Goal: Task Accomplishment & Management: Manage account settings

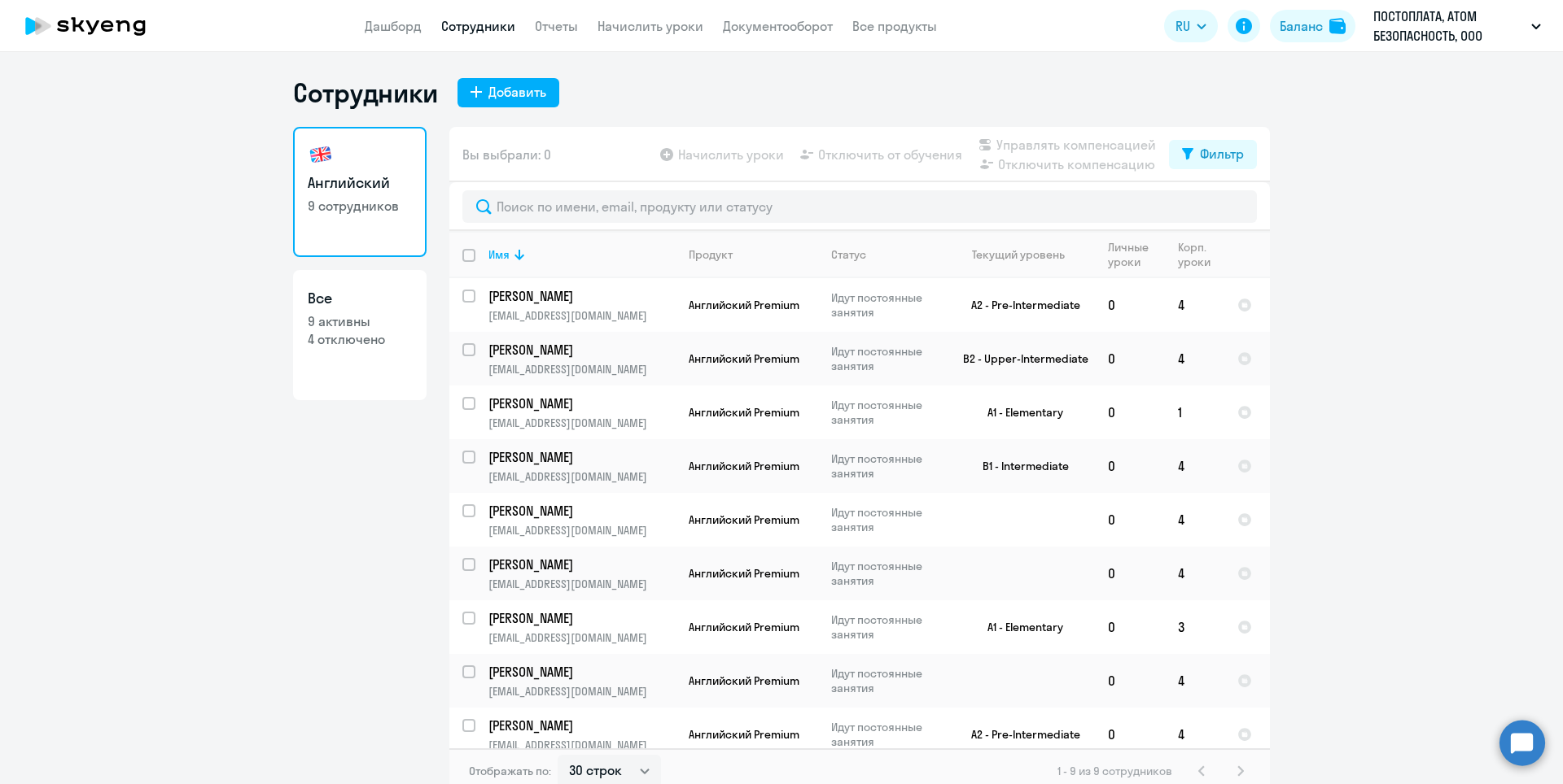
select select "30"
click at [567, 28] on link "Отчеты" at bounding box center [556, 25] width 43 height 16
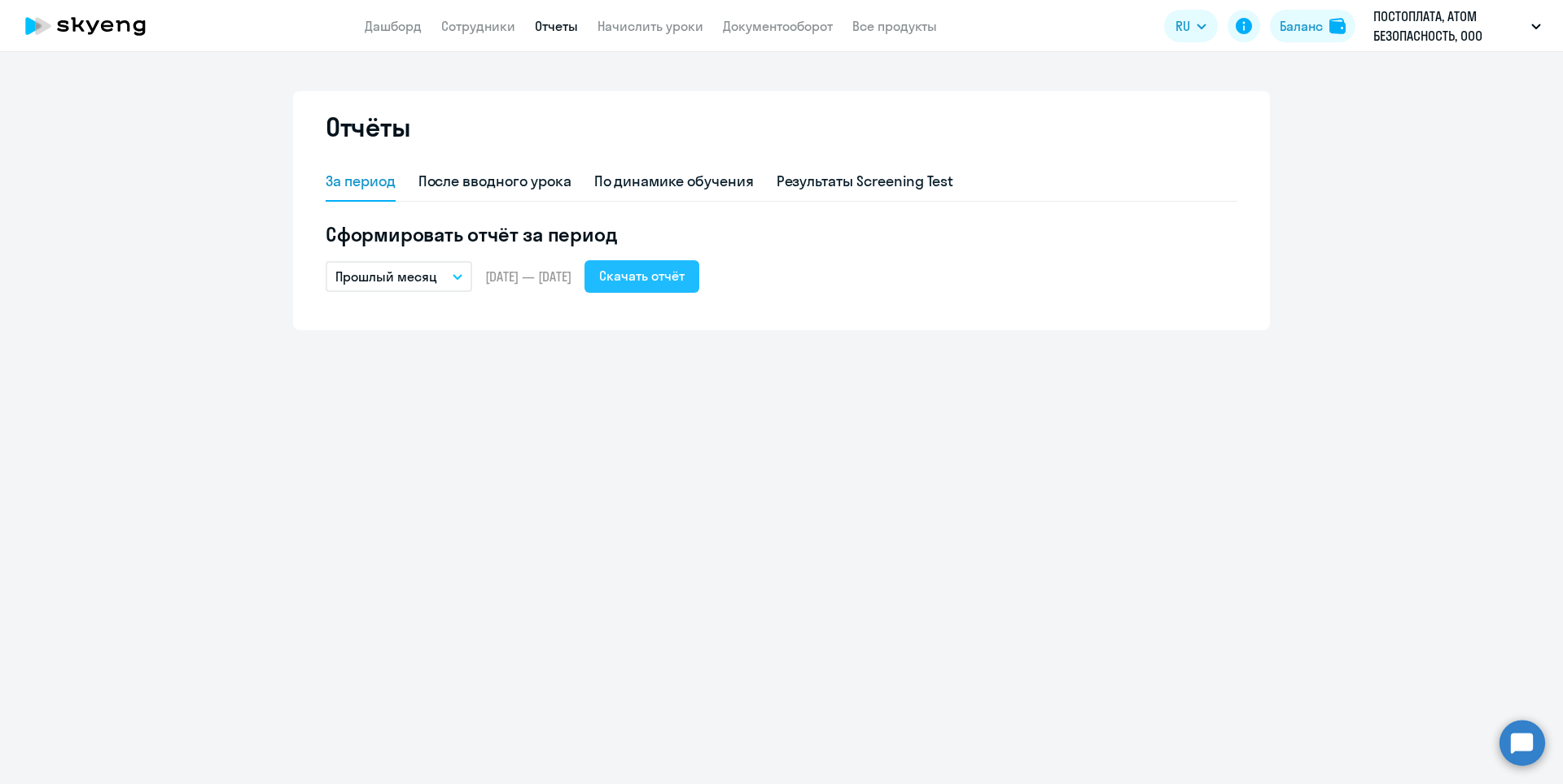
click at [685, 278] on div "Скачать отчёт" at bounding box center [641, 275] width 85 height 19
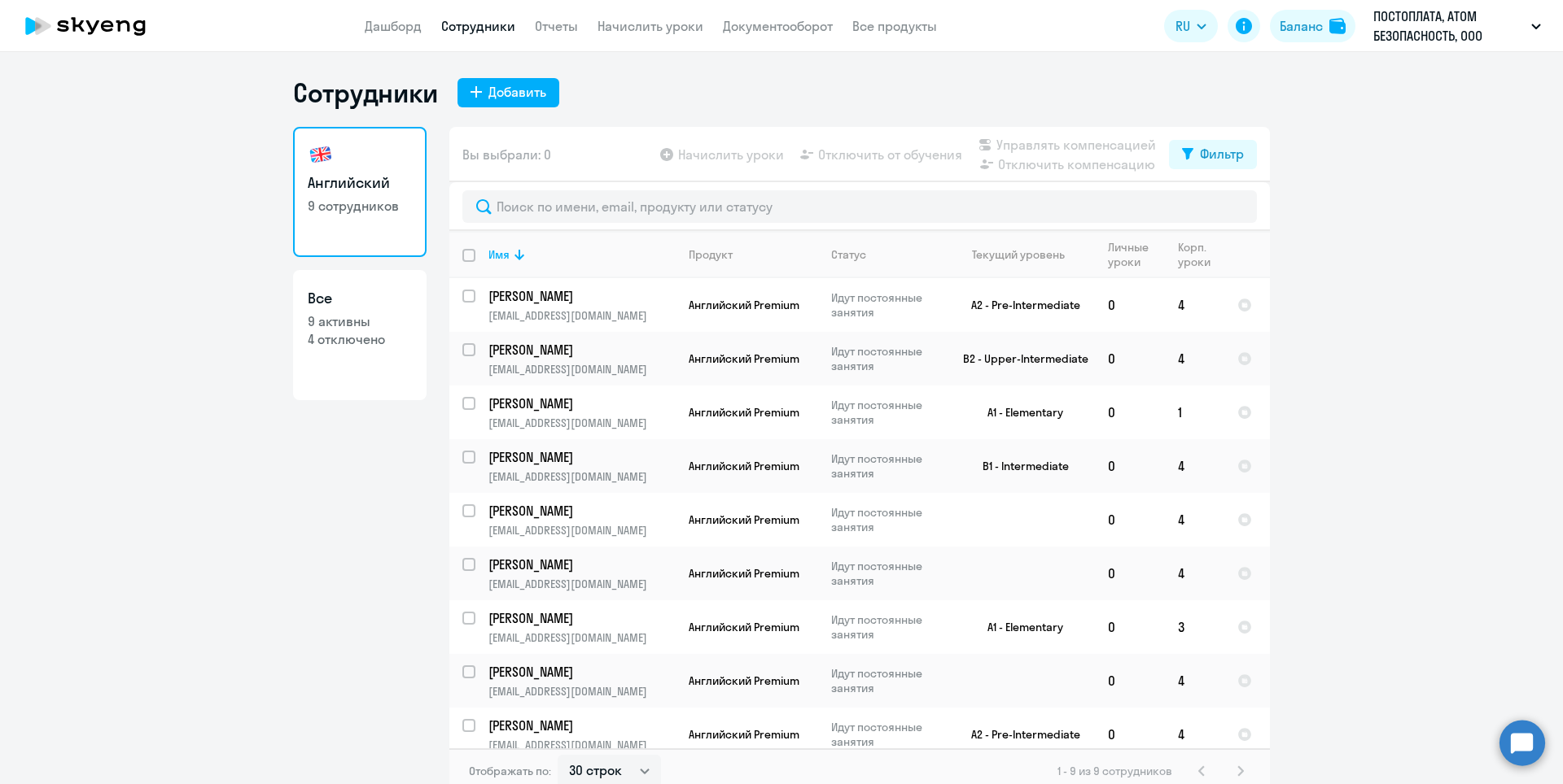
select select "30"
click at [465, 617] on input "select row 39538774" at bounding box center [479, 628] width 33 height 33
checkbox input "true"
click at [906, 152] on span "Отключить от обучения" at bounding box center [890, 154] width 144 height 19
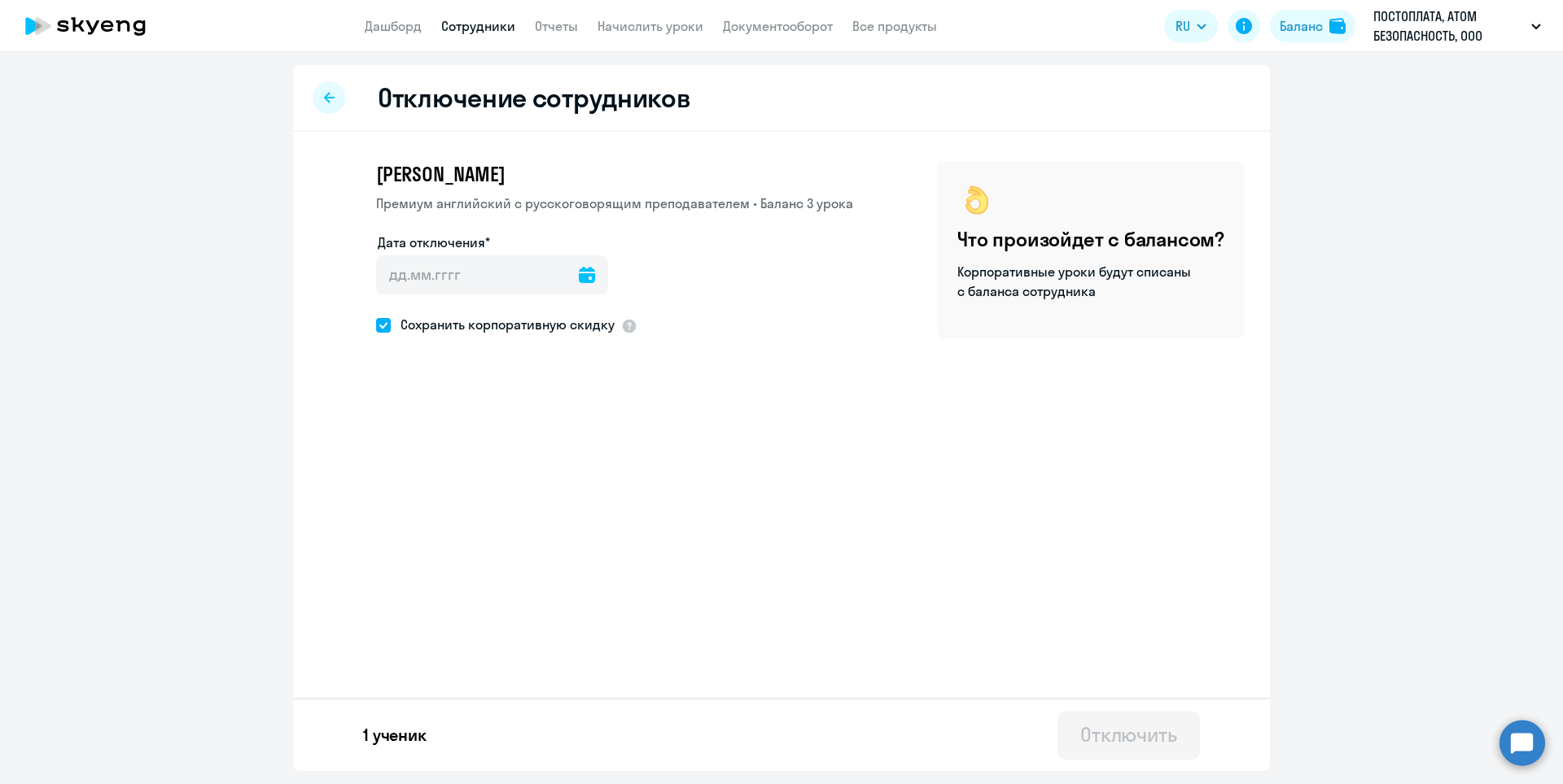
click at [579, 272] on icon at bounding box center [586, 275] width 16 height 16
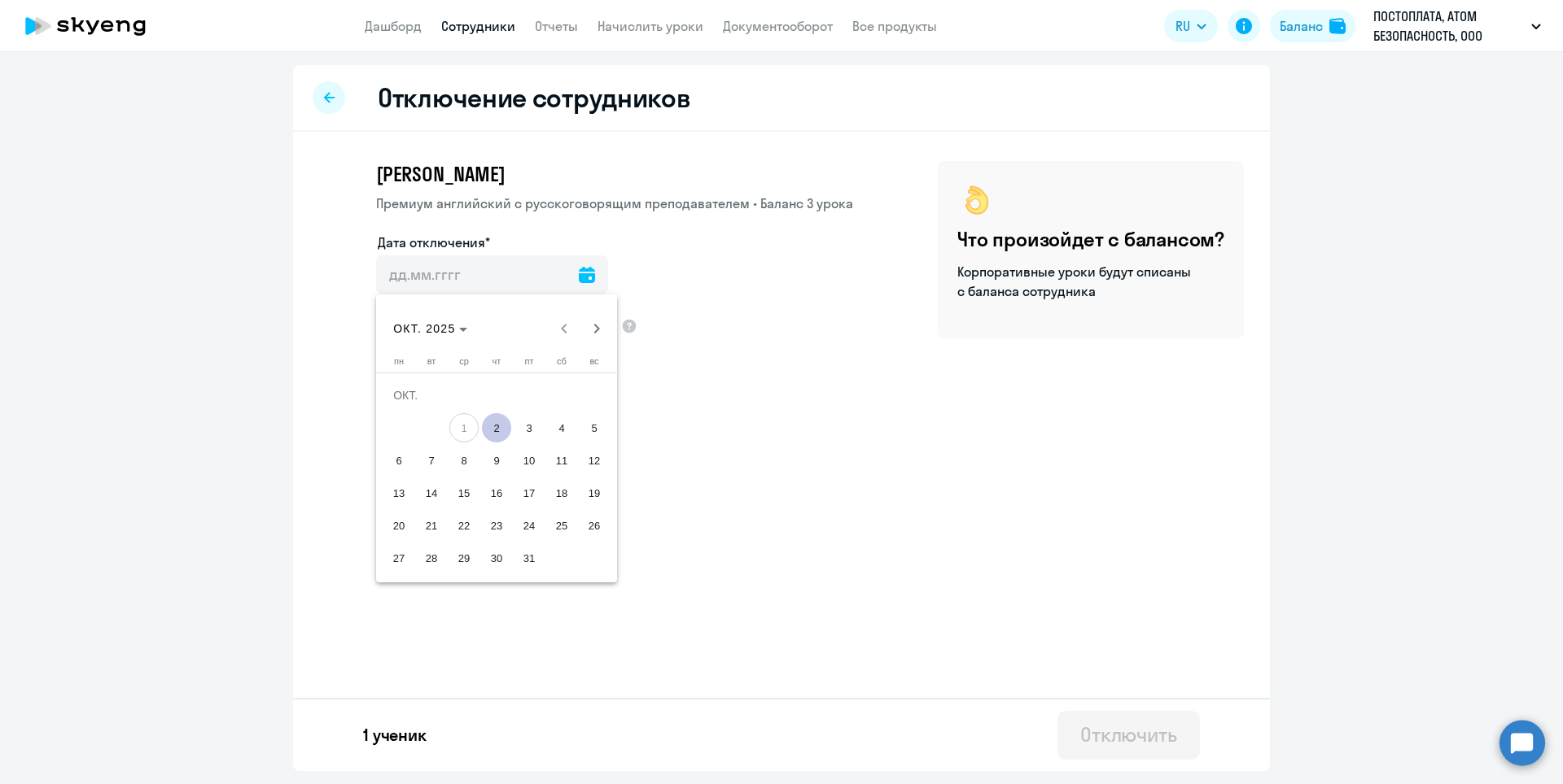
click at [500, 424] on span "2" at bounding box center [496, 428] width 29 height 29
type input "[DATE]"
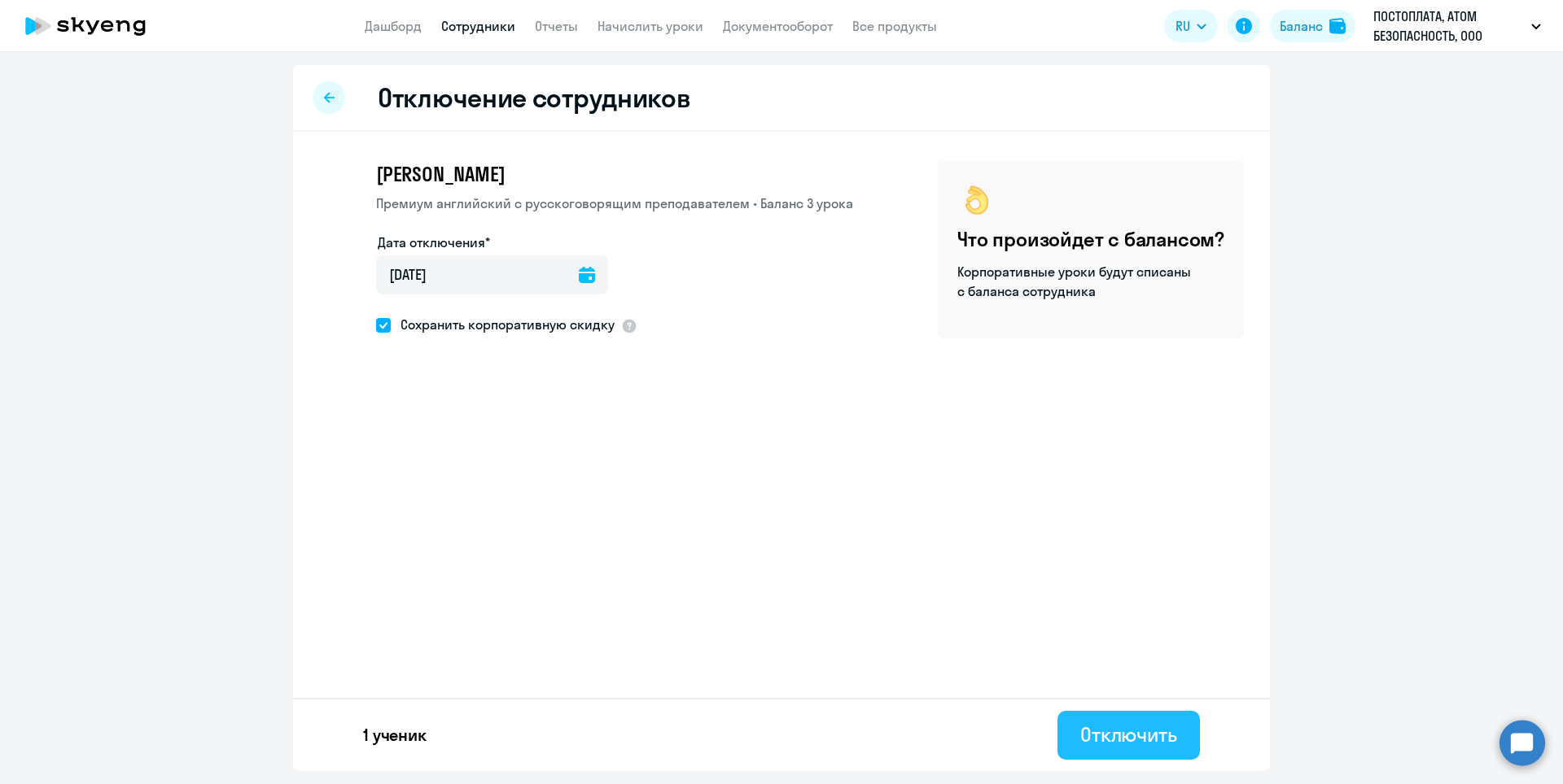
click at [1117, 738] on div "Отключить" at bounding box center [1128, 734] width 97 height 26
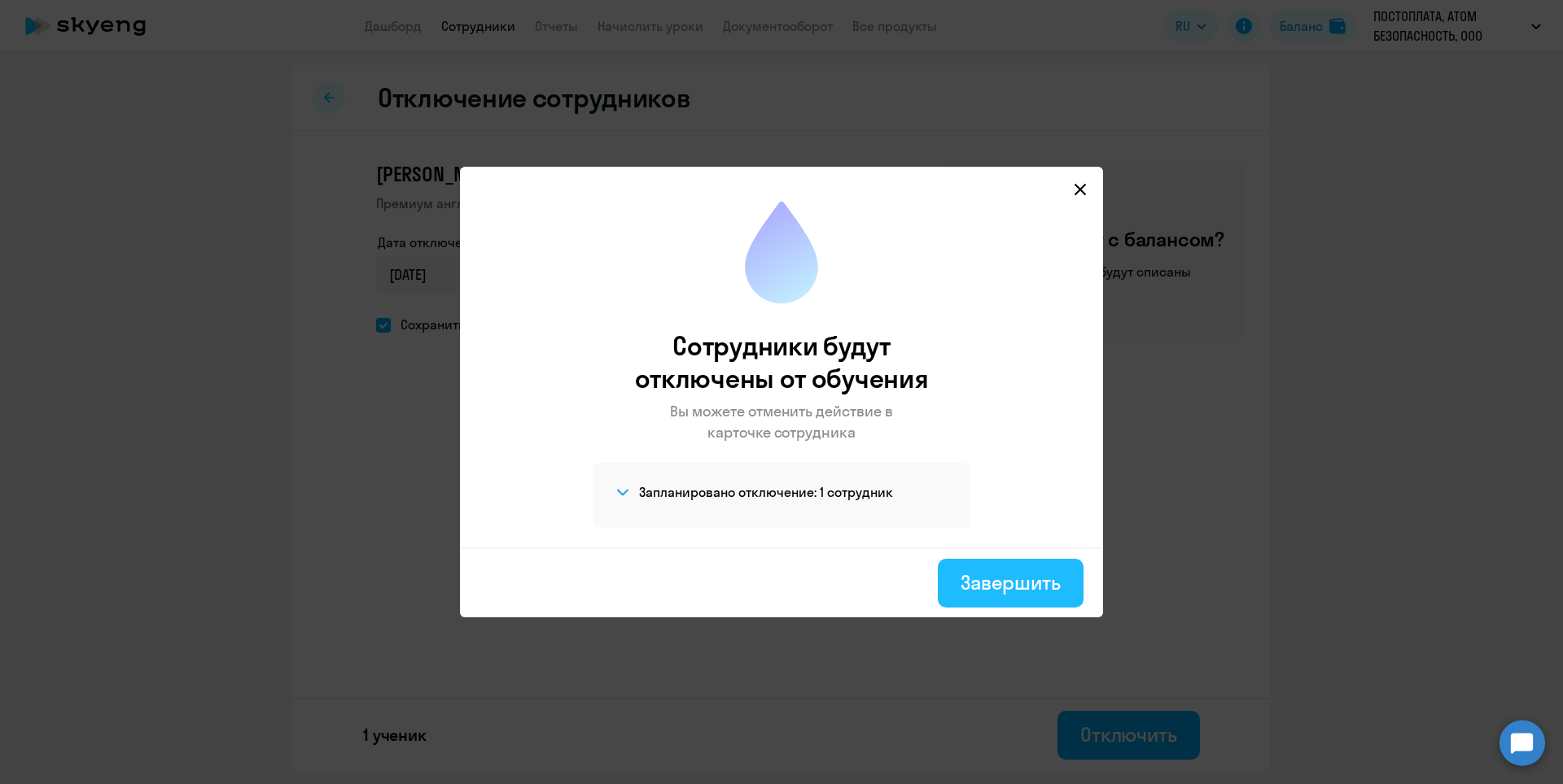
click at [1009, 589] on div "Завершить" at bounding box center [1010, 582] width 100 height 26
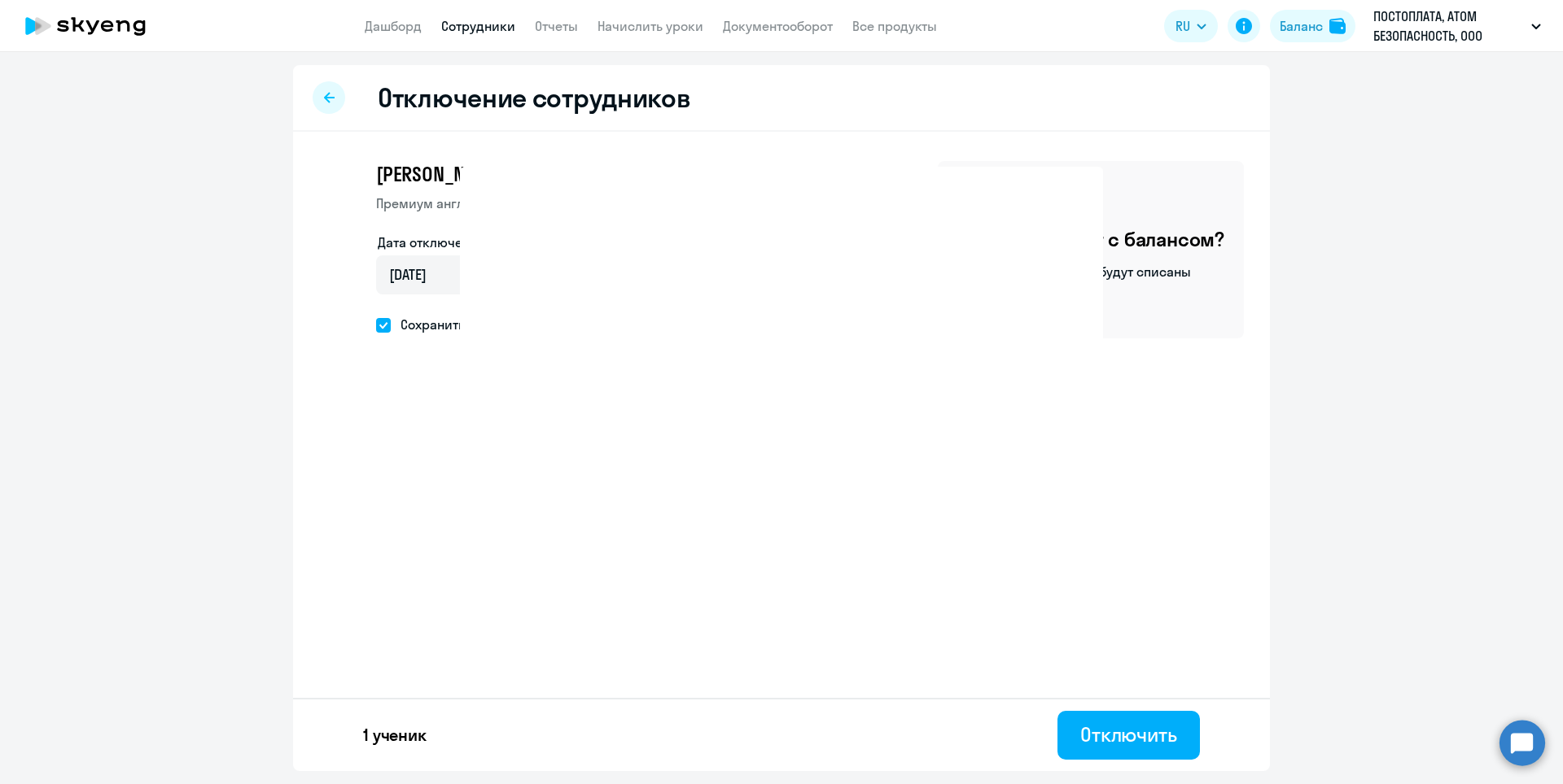
select select "30"
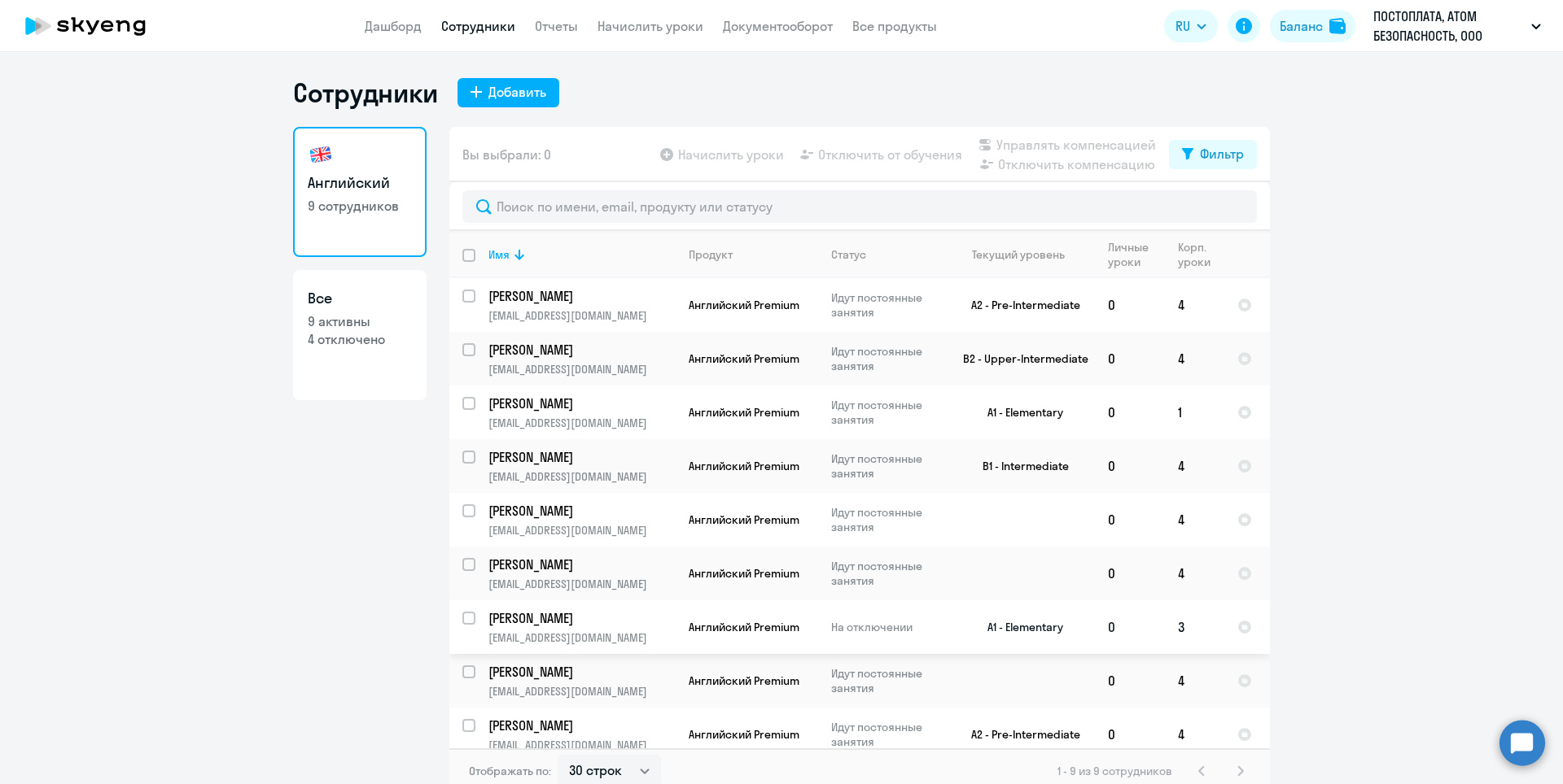
click at [475, 614] on td "[PERSON_NAME] [PERSON_NAME][EMAIL_ADDRESS][DOMAIN_NAME]" at bounding box center [575, 627] width 201 height 54
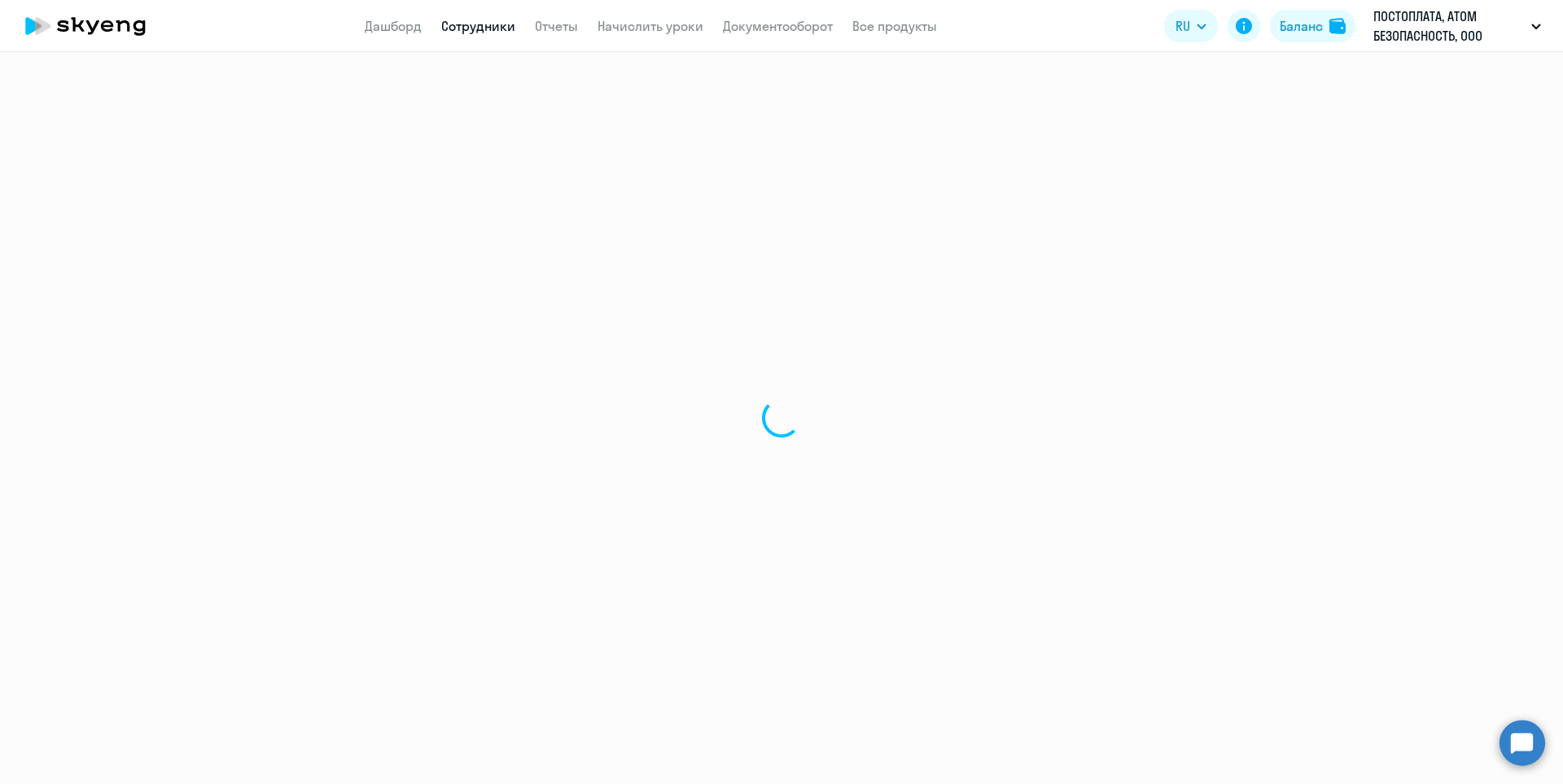
select select "english"
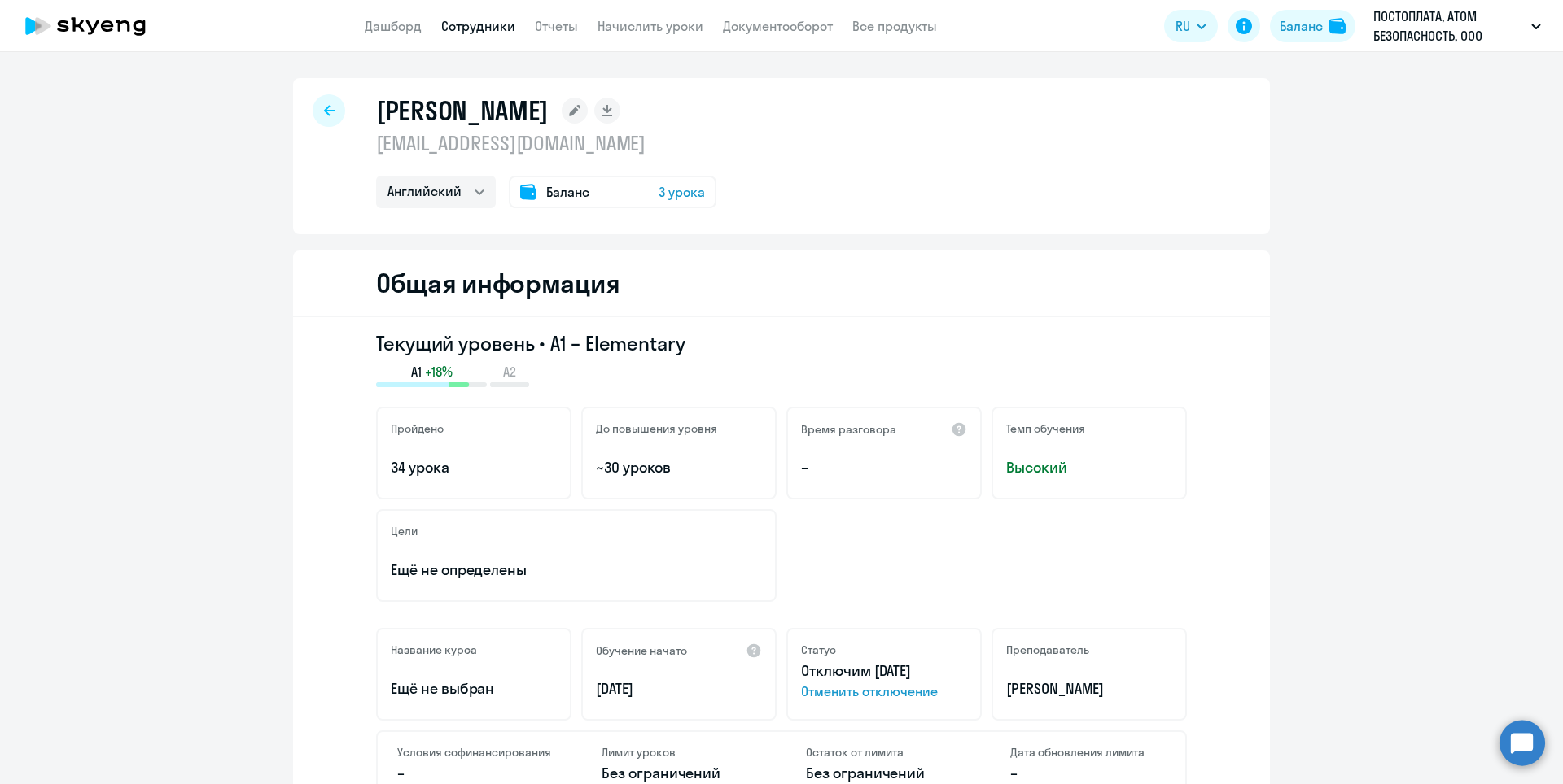
click at [643, 180] on div "Баланс 3 урока" at bounding box center [613, 192] width 207 height 33
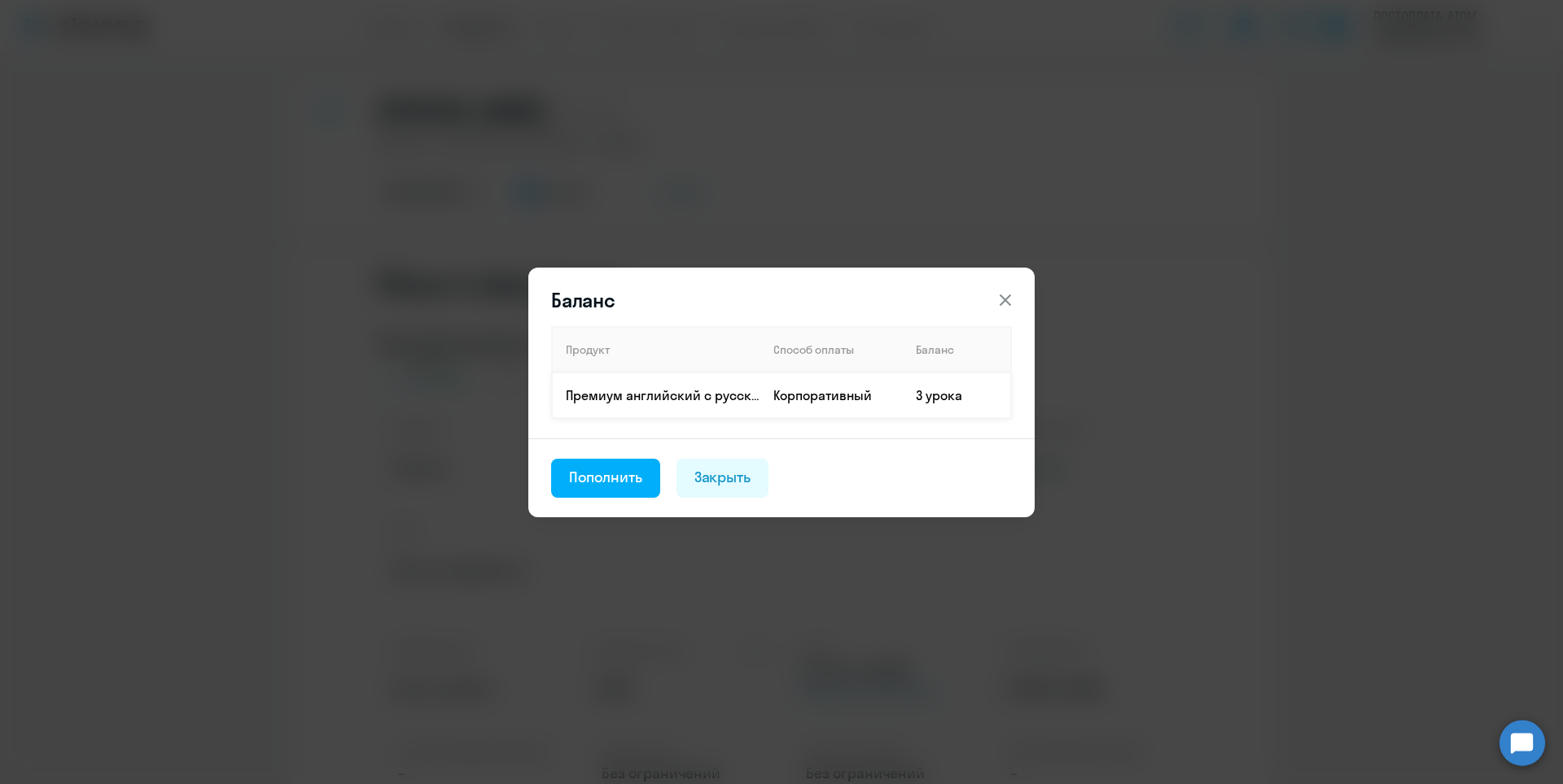
click at [972, 403] on td "3 урока" at bounding box center [957, 396] width 109 height 45
click at [934, 390] on td "3 урока" at bounding box center [957, 396] width 109 height 45
click at [624, 483] on div "Пополнить" at bounding box center [605, 477] width 73 height 21
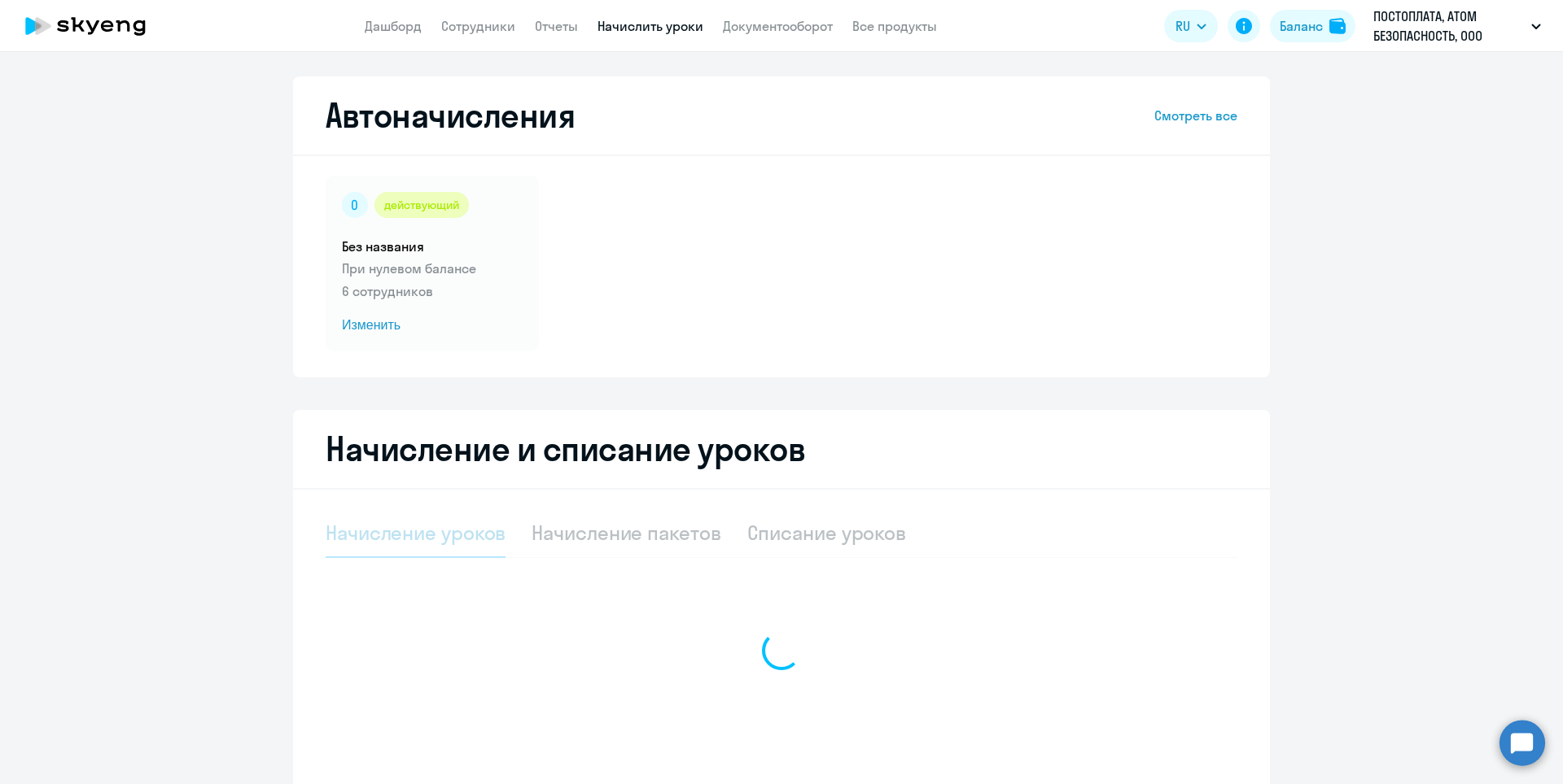
select select "10"
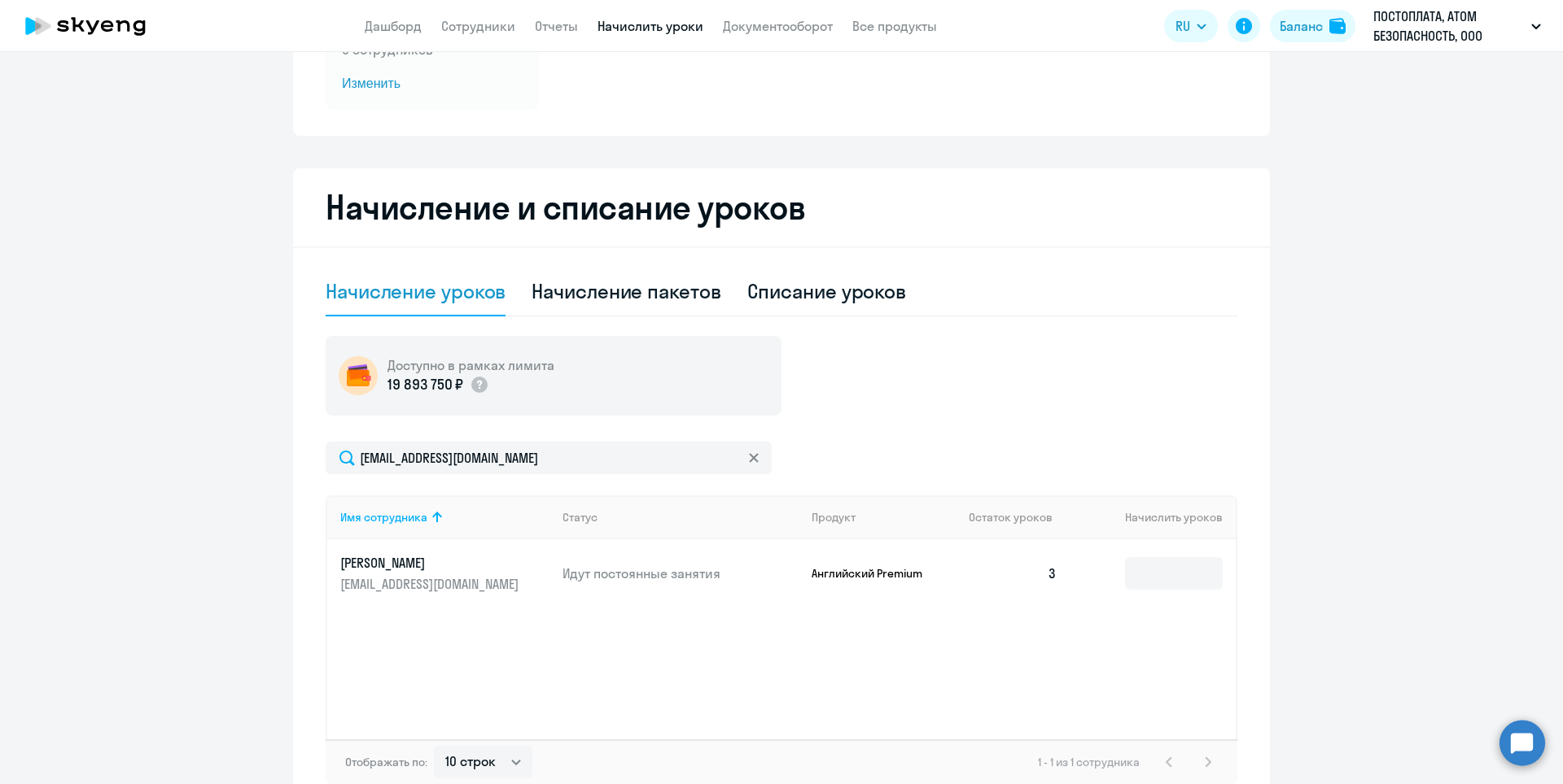
scroll to position [325, 0]
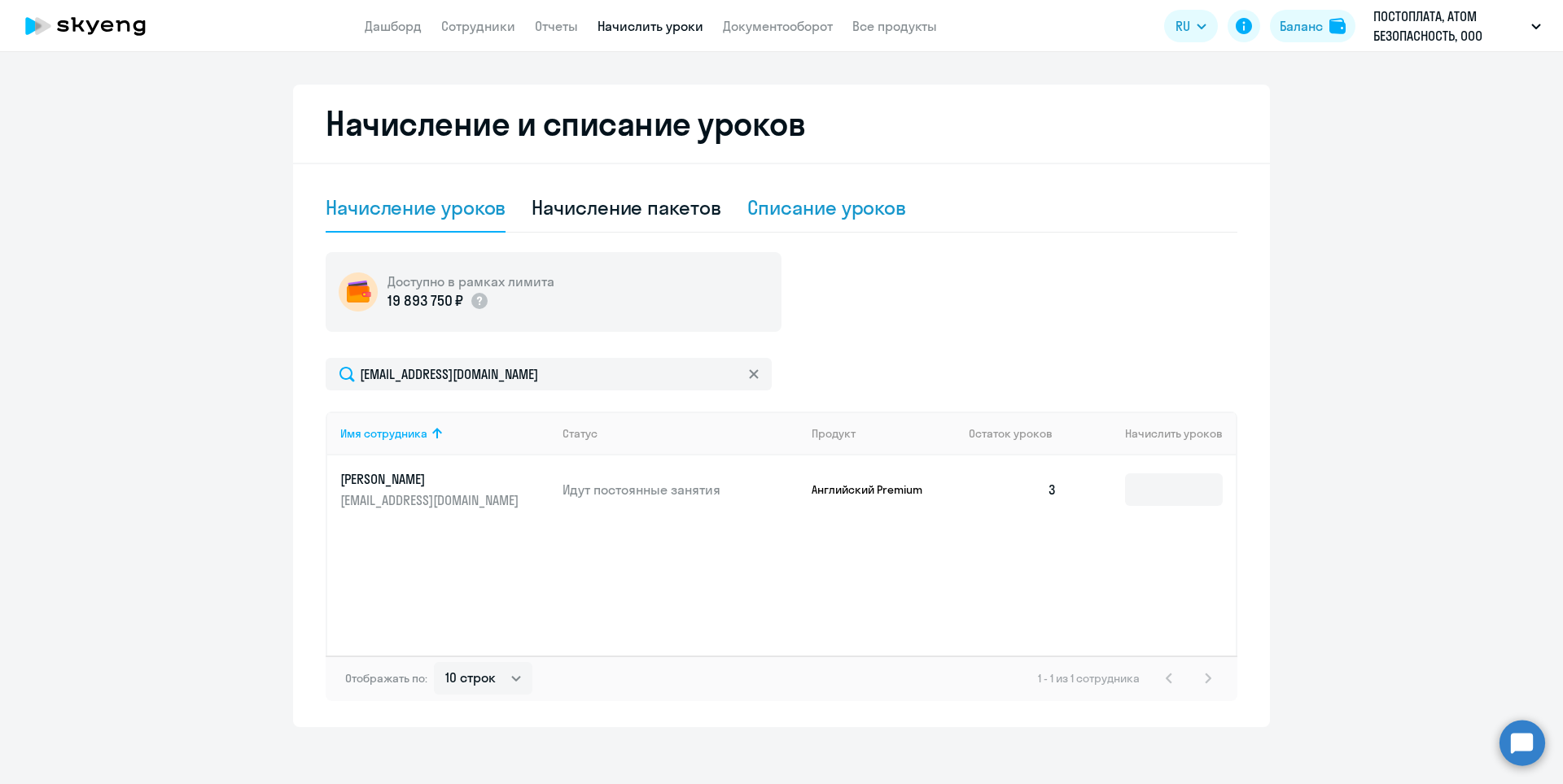
click at [797, 211] on div "Списание уроков" at bounding box center [827, 207] width 159 height 26
select select "10"
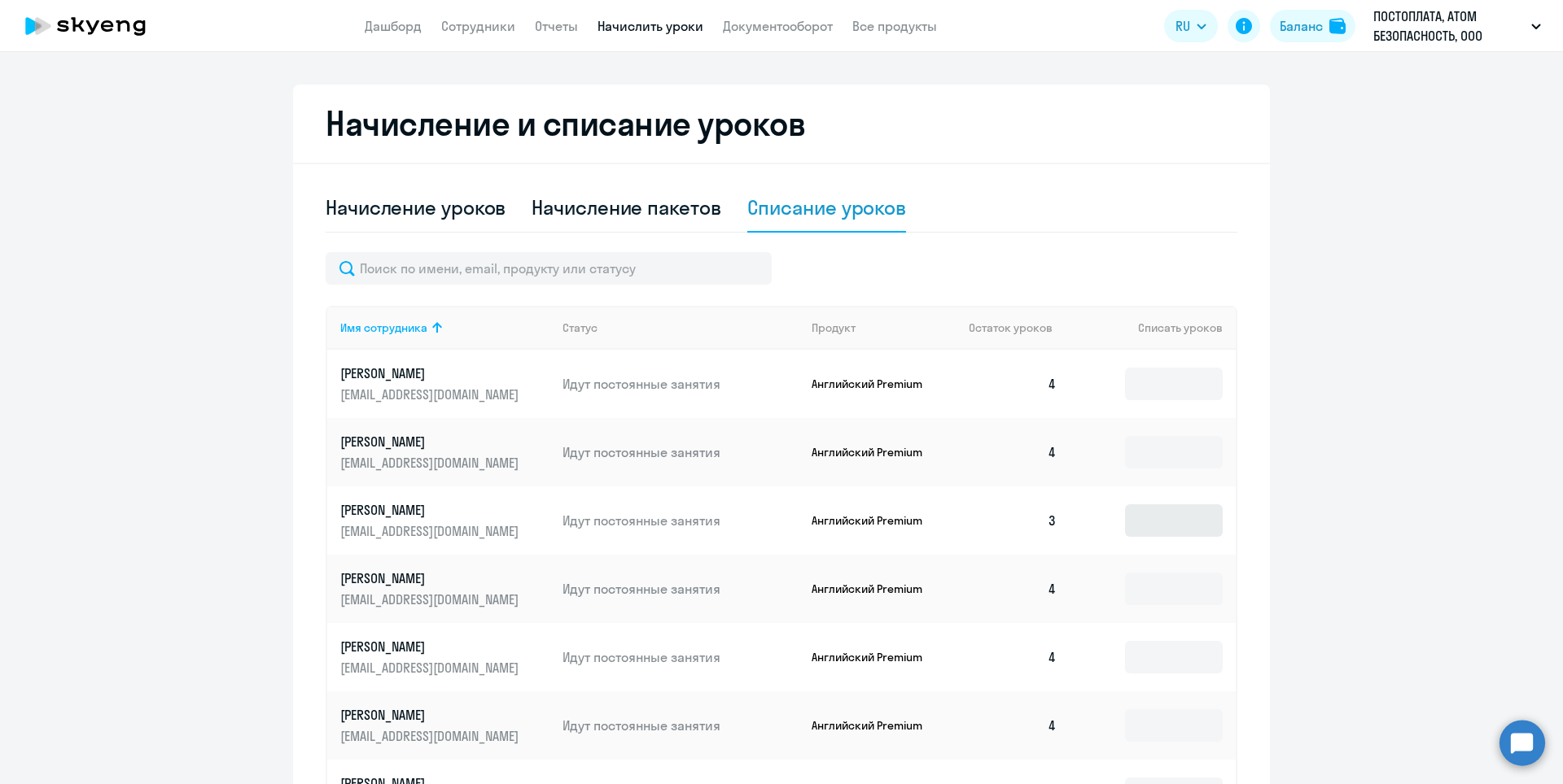
drag, startPoint x: 1113, startPoint y: 520, endPoint x: 1137, endPoint y: 519, distance: 24.0
click at [1137, 519] on td at bounding box center [1153, 520] width 166 height 68
click at [1137, 519] on input at bounding box center [1174, 520] width 98 height 33
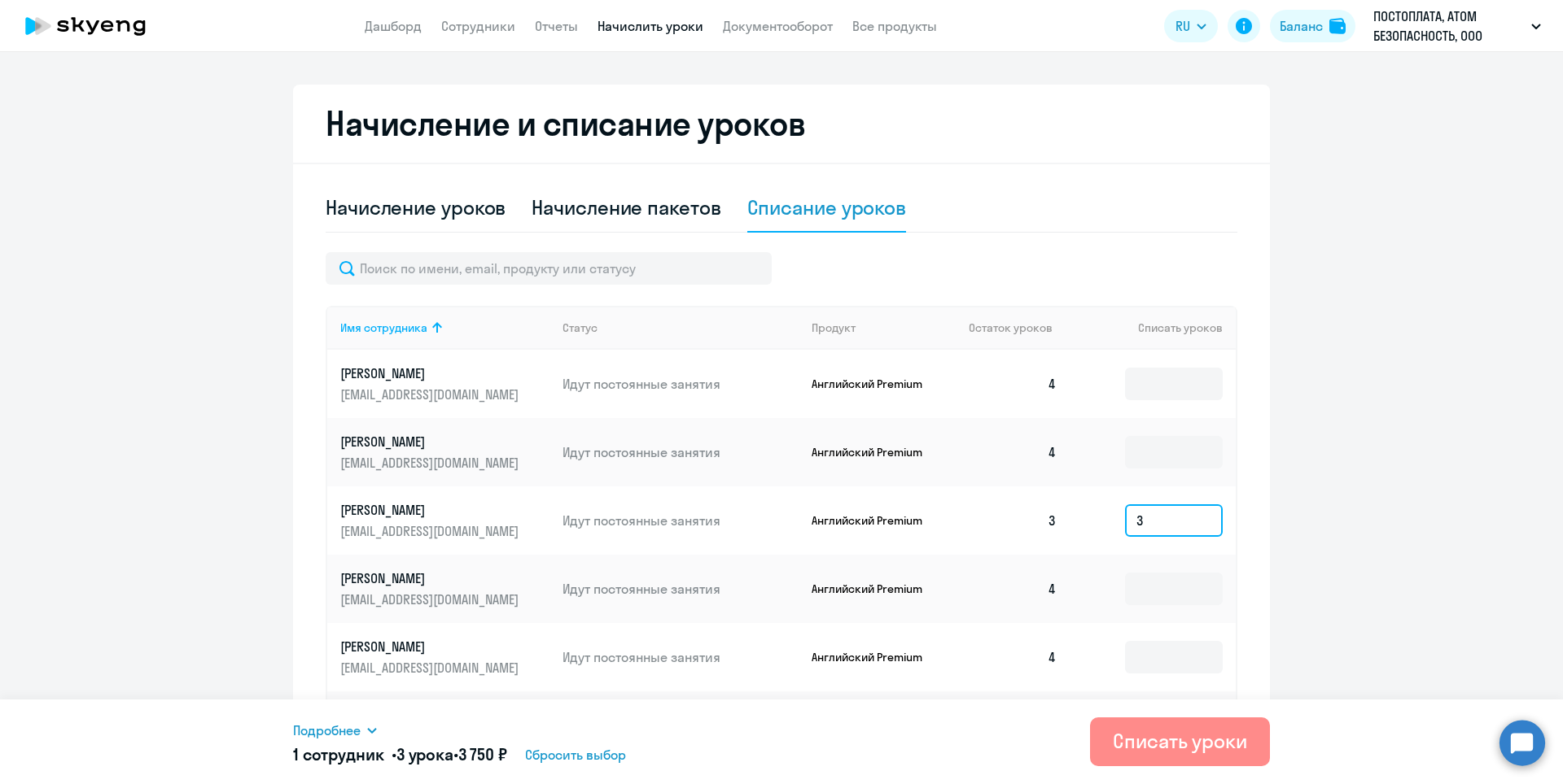
type input "3"
click at [1147, 735] on div "Списать уроки" at bounding box center [1180, 741] width 134 height 26
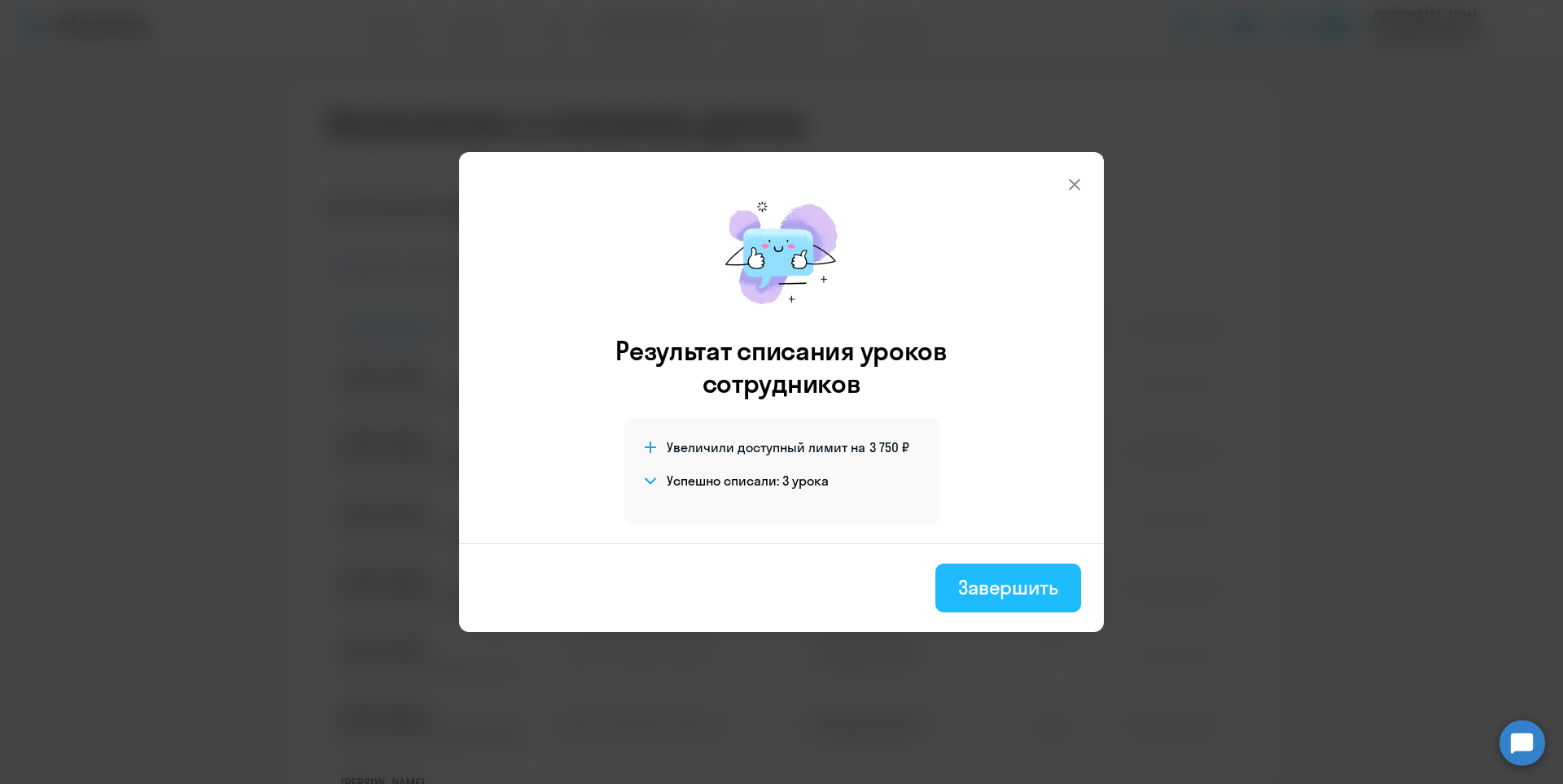
click at [997, 572] on button "Завершить" at bounding box center [1008, 589] width 146 height 49
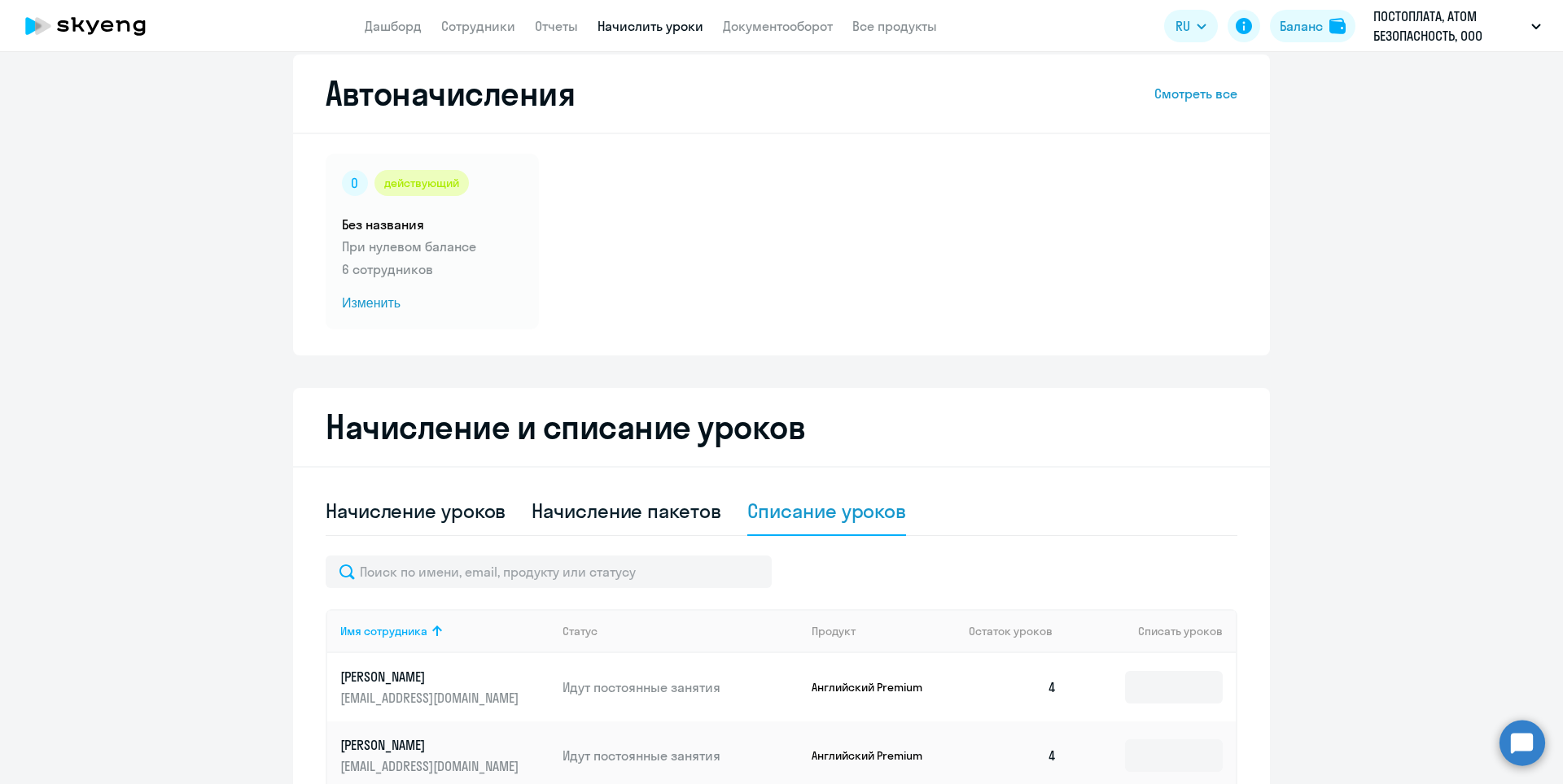
scroll to position [0, 0]
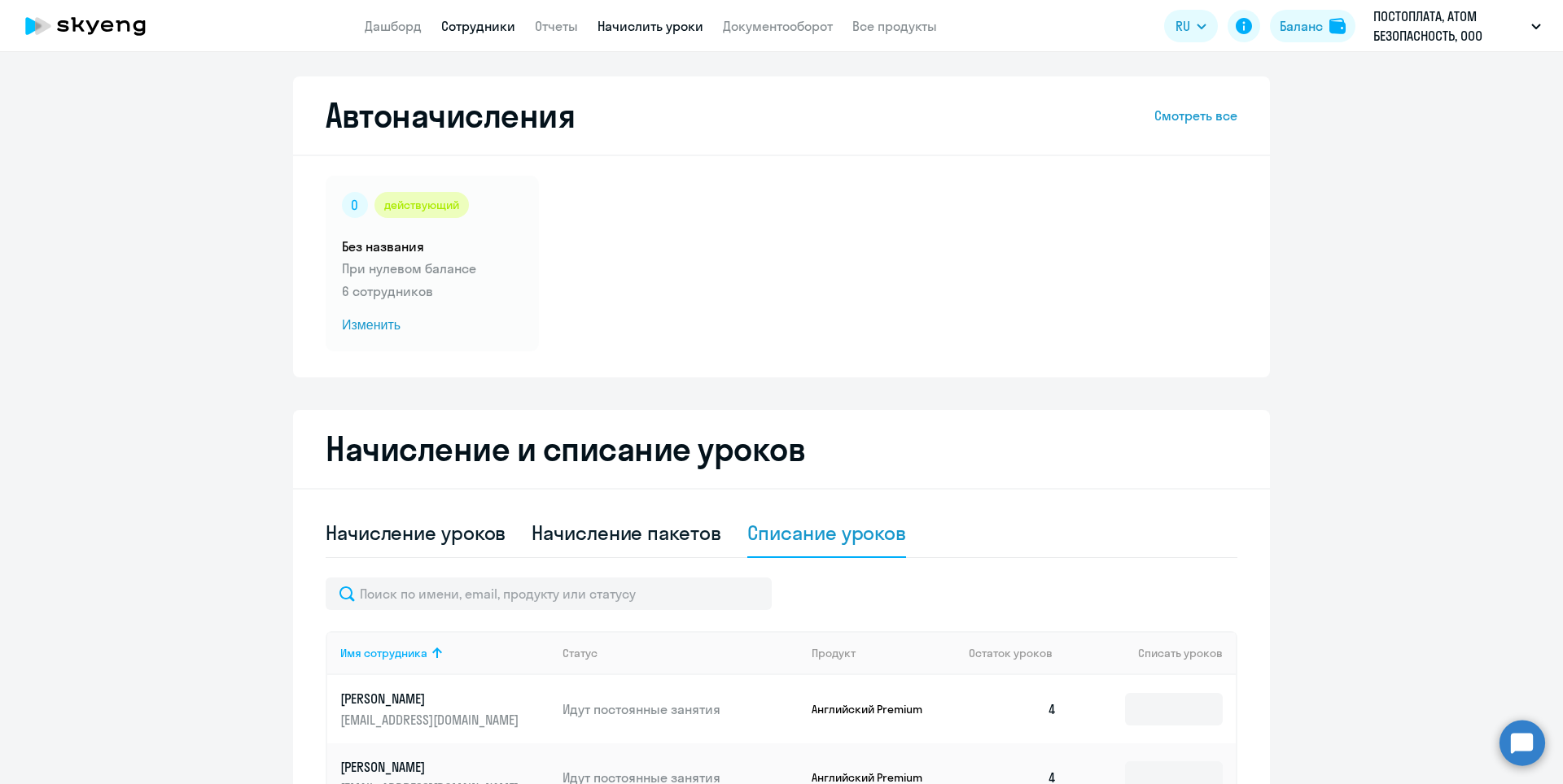
click at [481, 24] on link "Сотрудники" at bounding box center [479, 25] width 74 height 16
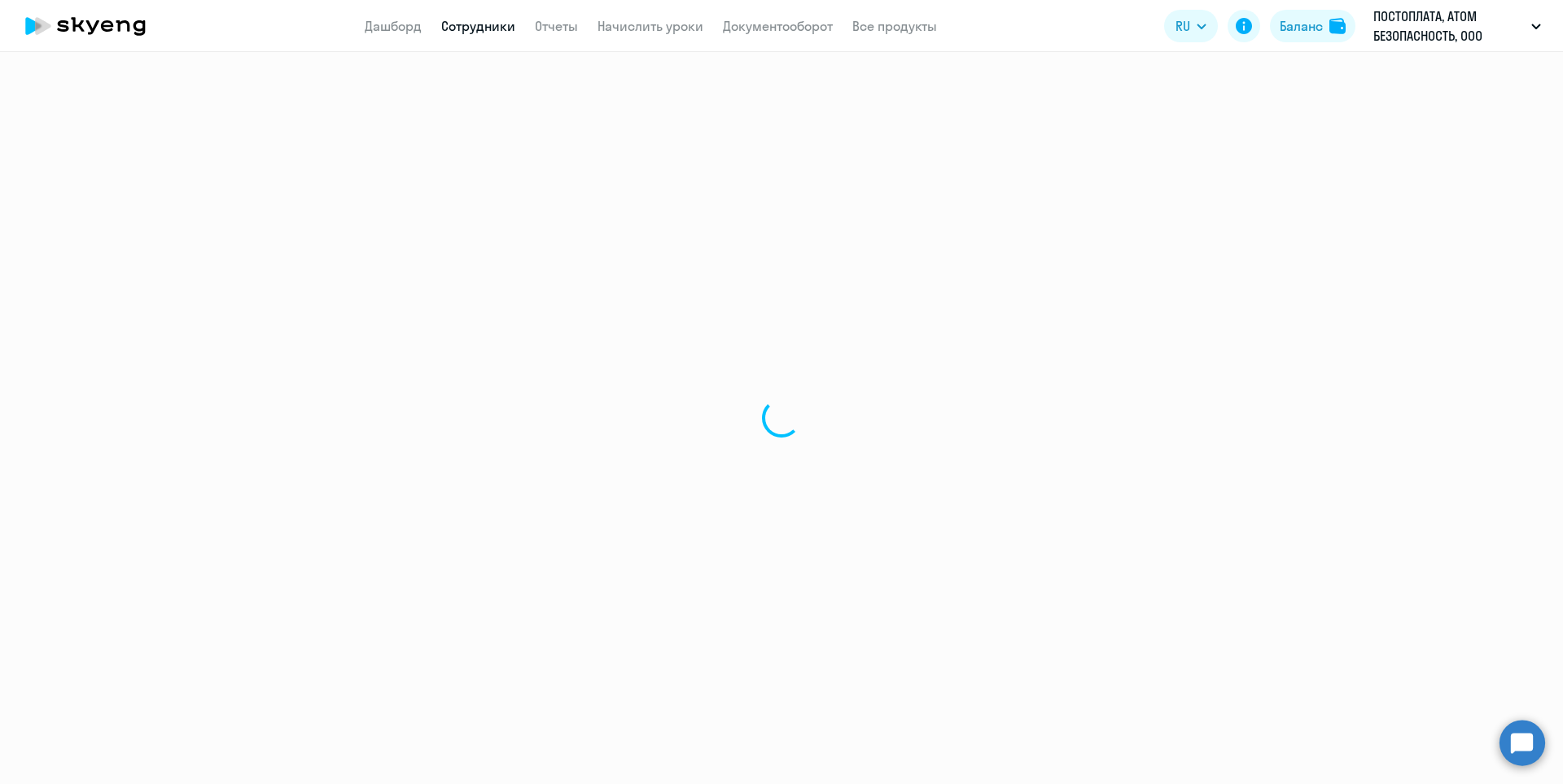
select select "30"
